Goal: Navigation & Orientation: Find specific page/section

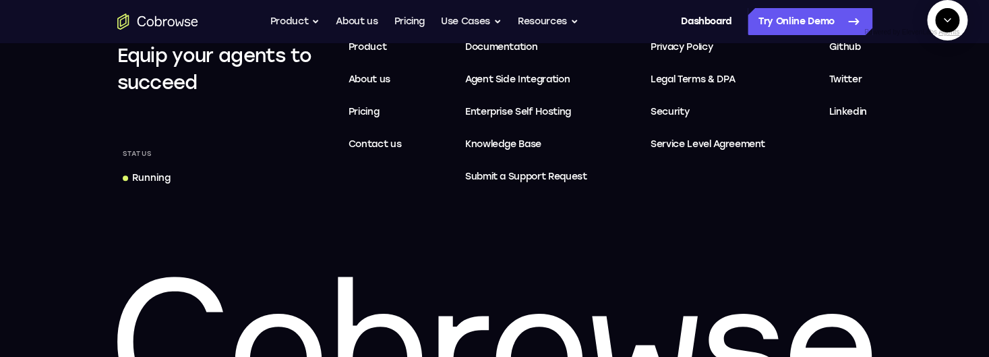
scroll to position [871, 0]
click at [950, 26] on icon "Collapse" at bounding box center [948, 20] width 12 height 12
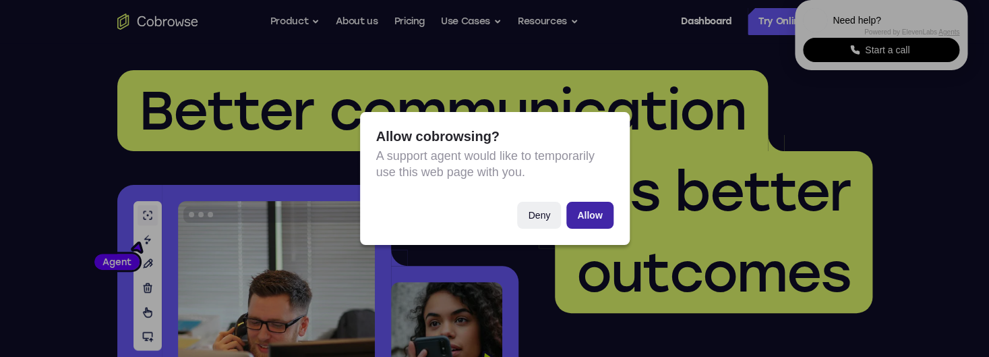
click at [590, 202] on button "Allow" at bounding box center [590, 215] width 47 height 27
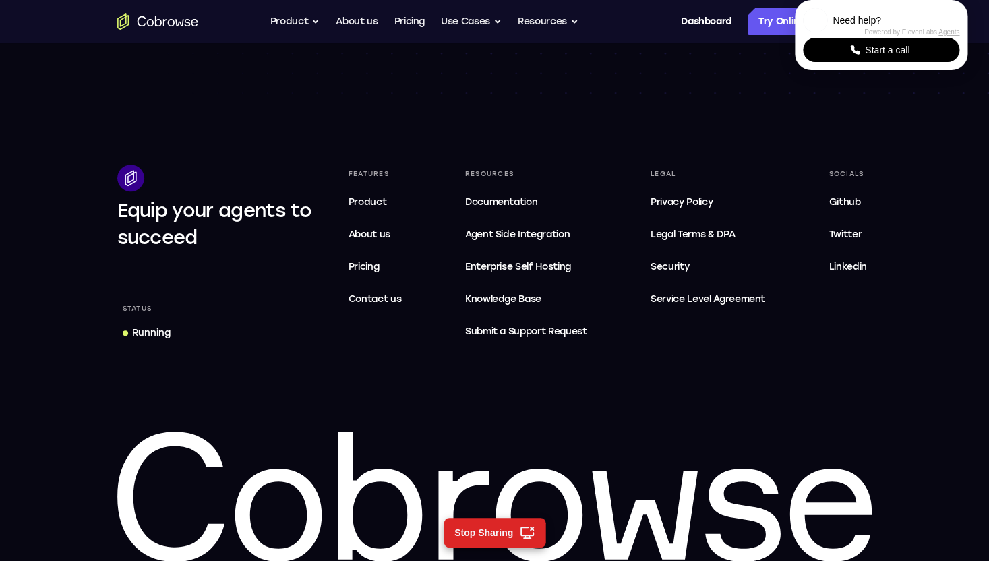
scroll to position [4128, 0]
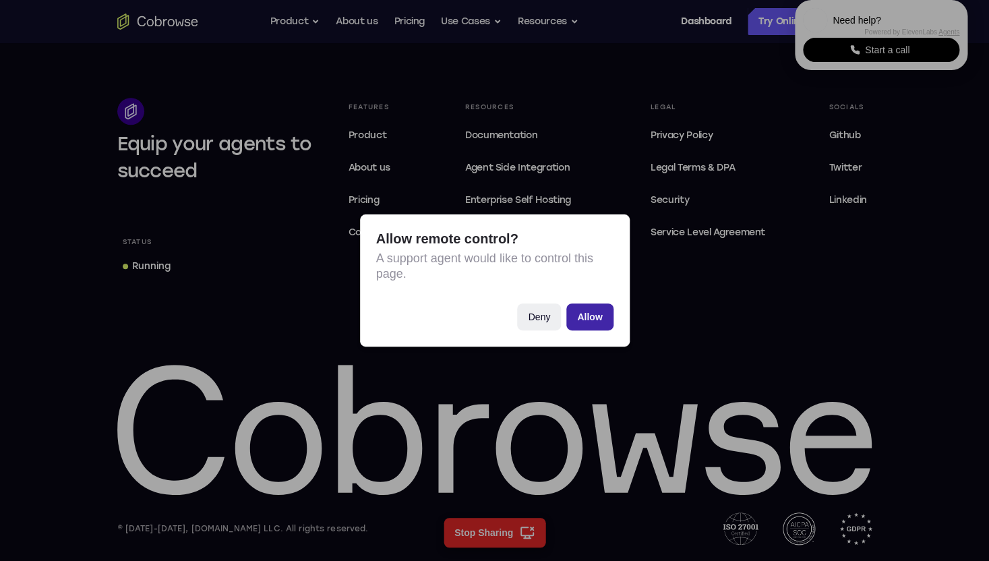
click at [596, 319] on button "Allow" at bounding box center [590, 316] width 47 height 27
click at [595, 314] on button "Allow" at bounding box center [590, 316] width 47 height 27
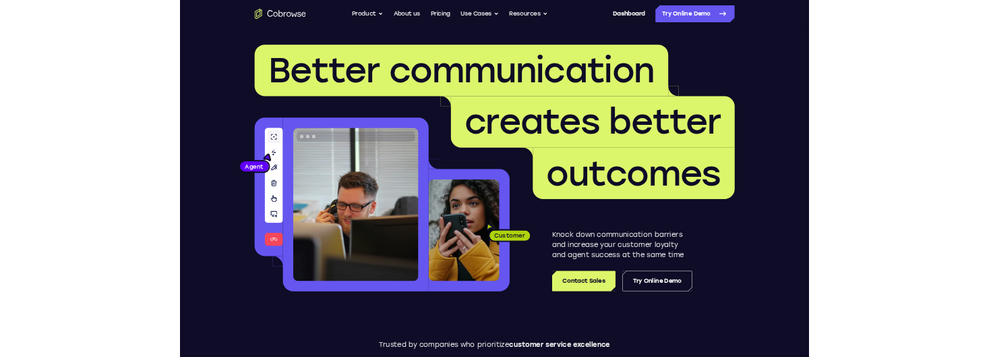
scroll to position [4128, 0]
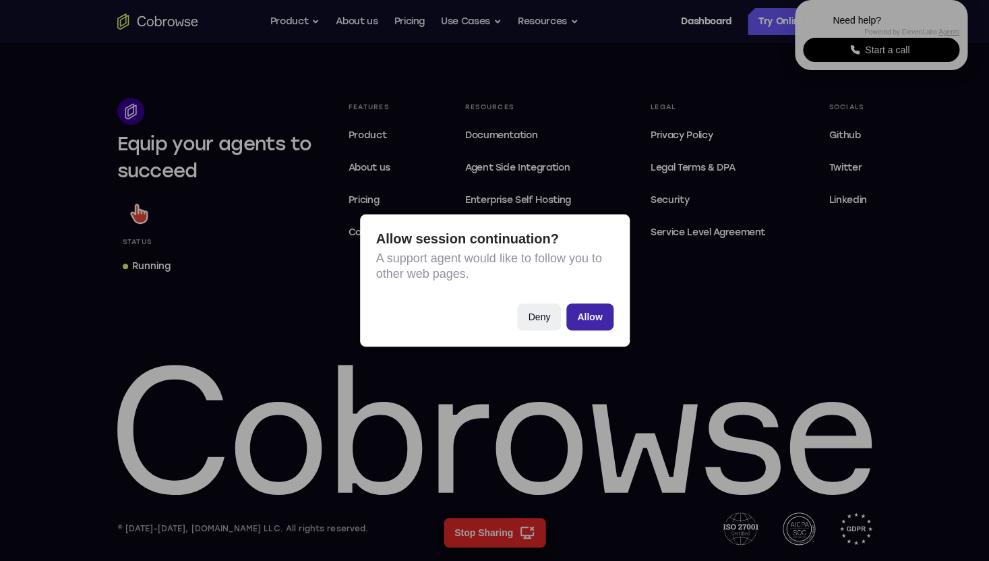
click at [600, 315] on button "Allow" at bounding box center [590, 316] width 47 height 27
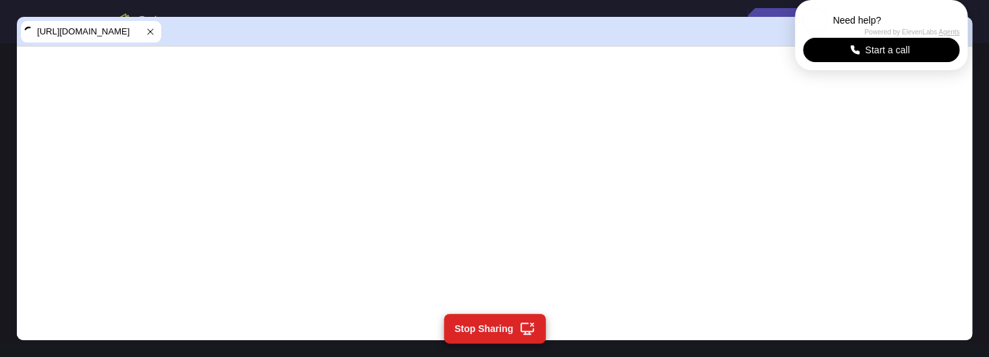
click at [117, 32] on span "[URL][DOMAIN_NAME]" at bounding box center [89, 31] width 105 height 13
click at [152, 33] on icon at bounding box center [150, 31] width 5 height 5
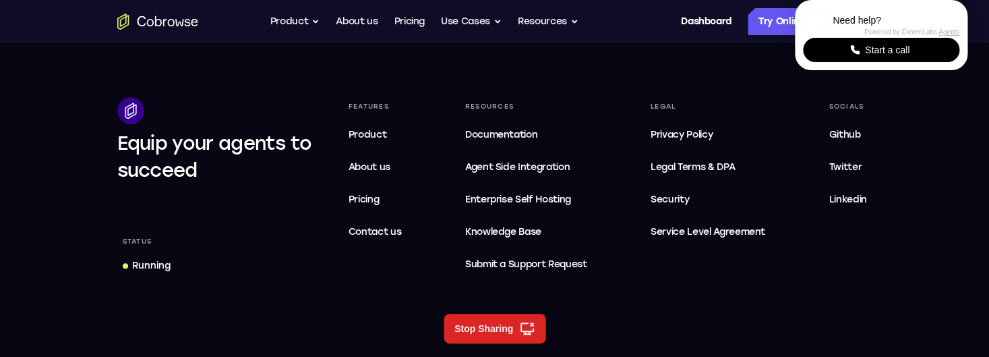
click at [161, 270] on div "Running" at bounding box center [151, 265] width 38 height 13
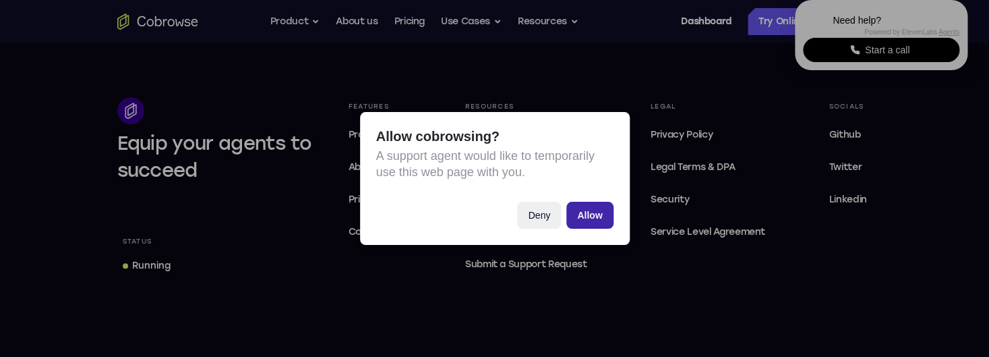
click at [593, 218] on button "Allow" at bounding box center [590, 215] width 47 height 27
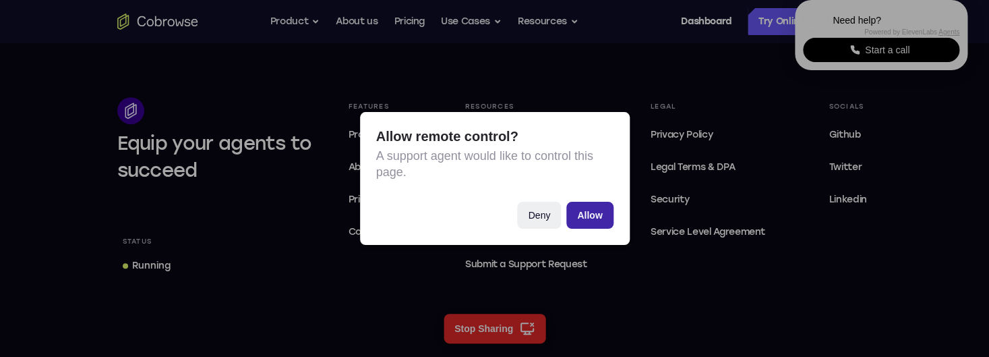
click at [589, 212] on button "Allow" at bounding box center [590, 215] width 47 height 27
click at [602, 210] on button "Allow" at bounding box center [590, 215] width 47 height 27
